Goal: Use online tool/utility: Utilize a website feature to perform a specific function

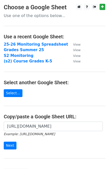
scroll to position [0, 156]
type input "https://docs.google.com/spreadsheets/d/1KWxhtoDpp4O3DWbDR_jbDX67Cum8VNcLeKZfh1T…"
click at [4, 141] on input "Next" at bounding box center [10, 145] width 13 height 8
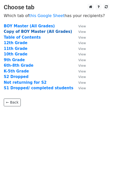
click at [15, 32] on strong "Copy of BOY Master (All Grades)" at bounding box center [38, 31] width 68 height 5
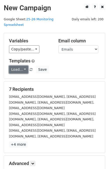
click at [24, 66] on link "Load..." at bounding box center [18, 70] width 19 height 8
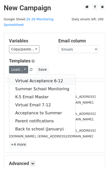
click at [26, 77] on link "Virtual Acceptance 6-12" at bounding box center [42, 81] width 66 height 8
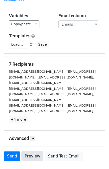
scroll to position [54, 0]
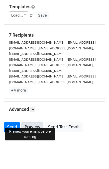
click at [32, 122] on link "Preview" at bounding box center [33, 127] width 22 height 10
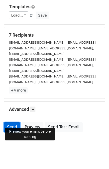
click at [13, 123] on link "Send" at bounding box center [12, 127] width 17 height 10
